Goal: Check status: Check status

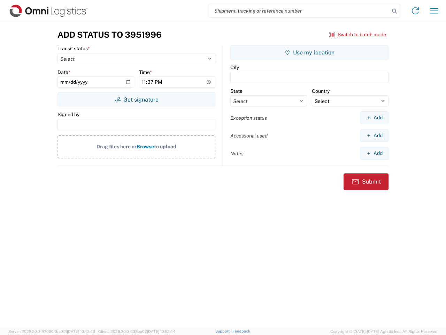
click at [299, 11] on input "search" at bounding box center [299, 10] width 181 height 13
click at [395, 11] on icon at bounding box center [395, 11] width 10 height 10
click at [415, 11] on icon at bounding box center [415, 10] width 11 height 11
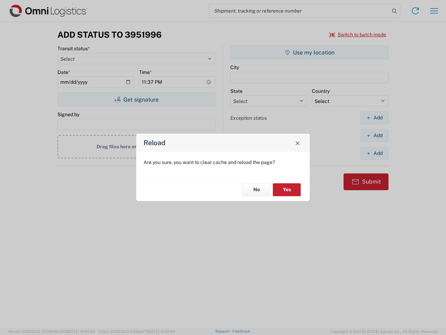
click at [434, 11] on div "Reload Are you sure, you want to clear cache and reload the page? No Yes" at bounding box center [223, 167] width 446 height 335
click at [358, 35] on div "Reload Are you sure, you want to clear cache and reload the page? No Yes" at bounding box center [223, 167] width 446 height 335
click at [136, 99] on div "Reload Are you sure, you want to clear cache and reload the page? No Yes" at bounding box center [223, 167] width 446 height 335
click at [309, 52] on div "Reload Are you sure, you want to clear cache and reload the page? No Yes" at bounding box center [223, 167] width 446 height 335
click at [374, 117] on div "Reload Are you sure, you want to clear cache and reload the page? No Yes" at bounding box center [223, 167] width 446 height 335
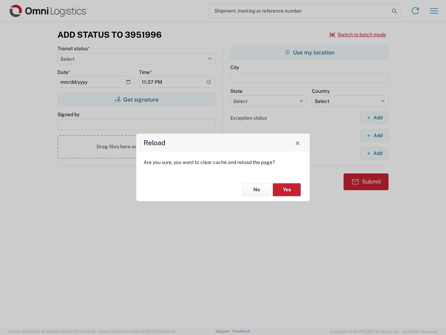
click at [374, 135] on div "Reload Are you sure, you want to clear cache and reload the page? No Yes" at bounding box center [223, 167] width 446 height 335
click at [374, 153] on div "Reload Are you sure, you want to clear cache and reload the page? No Yes" at bounding box center [223, 167] width 446 height 335
